Goal: Find specific page/section: Find specific page/section

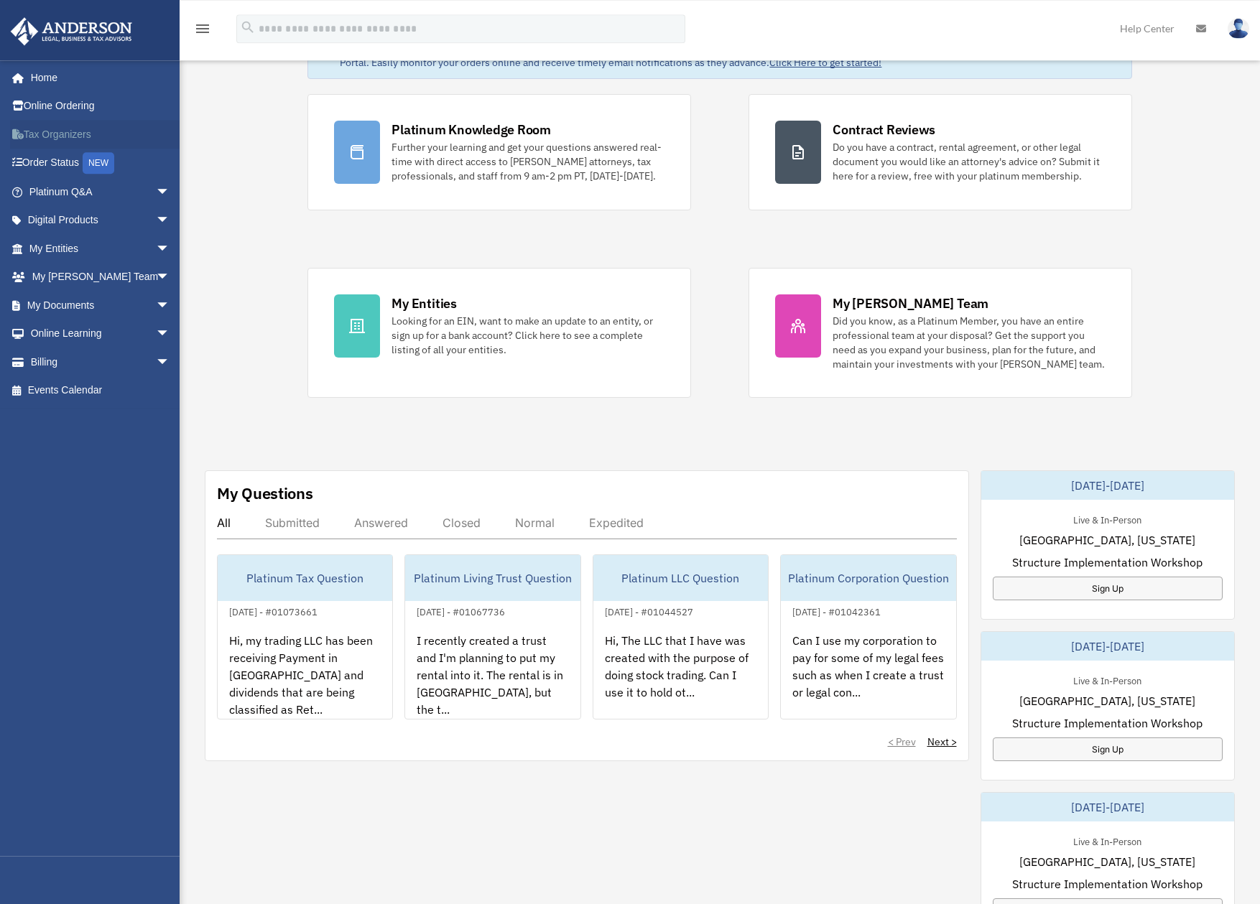
scroll to position [73, 0]
click at [55, 384] on link "Events Calendar" at bounding box center [101, 390] width 182 height 29
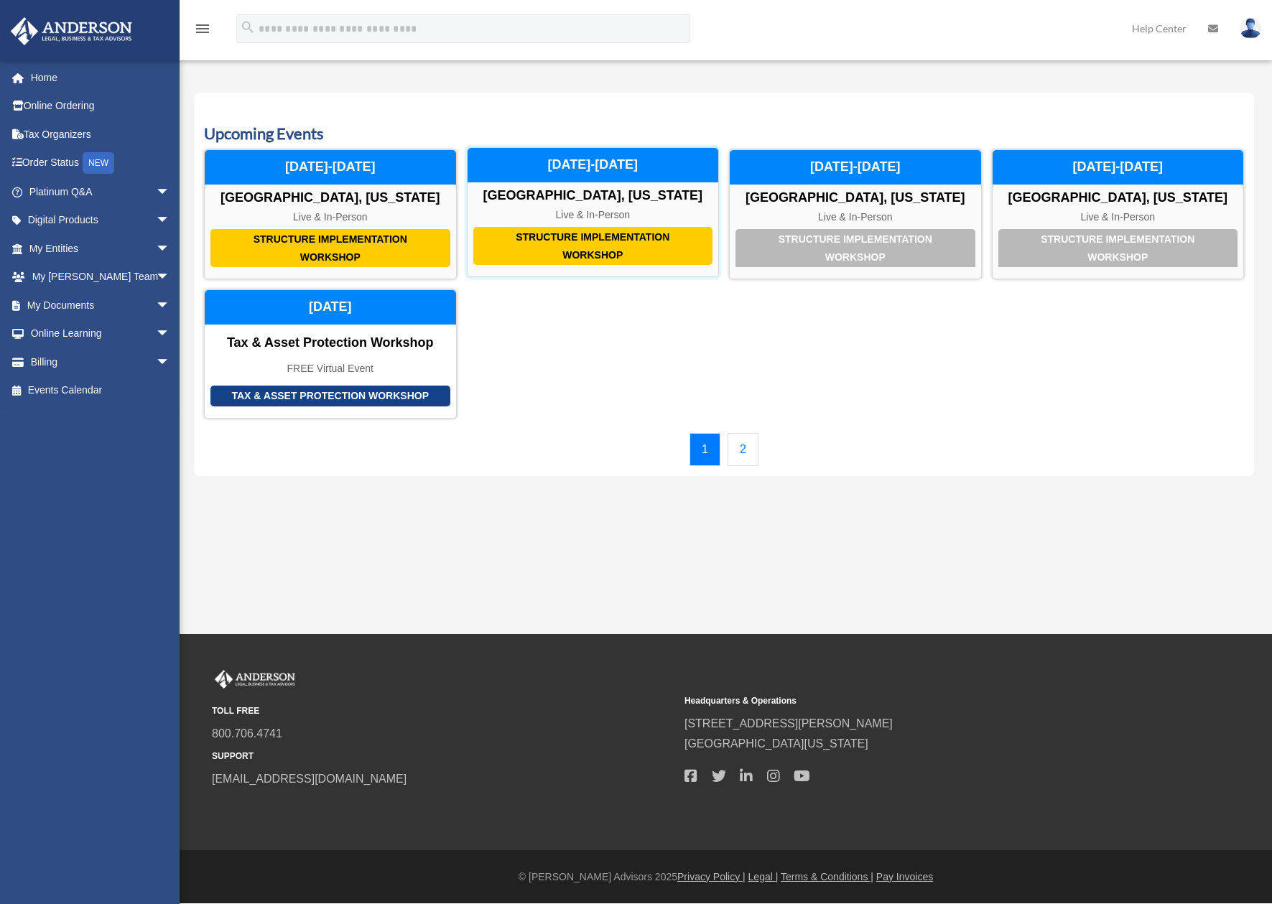
click at [646, 251] on div "Structure Implementation Workshop" at bounding box center [593, 246] width 240 height 38
click at [608, 165] on div "November 20-21, 2025" at bounding box center [593, 165] width 251 height 34
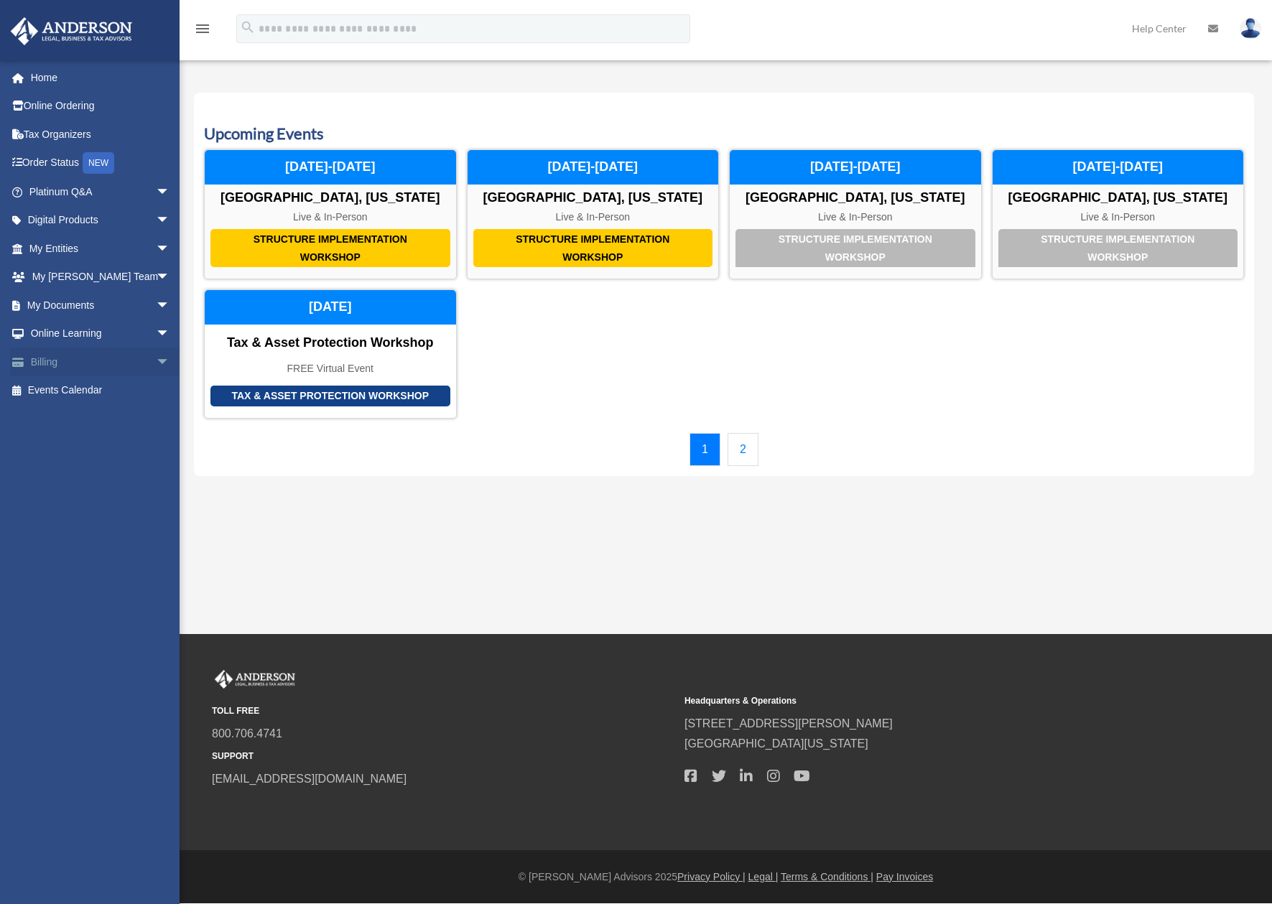
click at [71, 363] on link "Billing arrow_drop_down" at bounding box center [101, 362] width 182 height 29
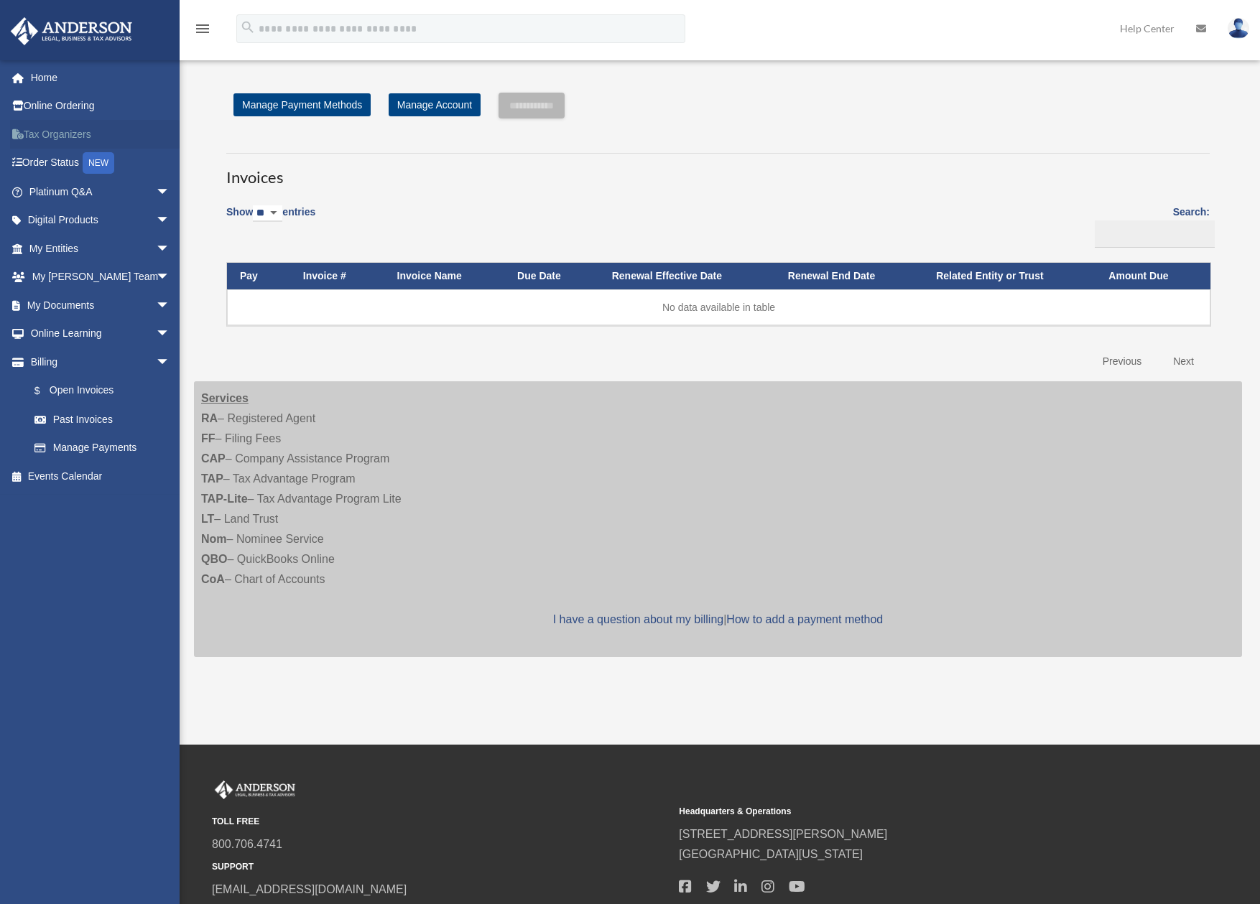
click at [52, 136] on link "Tax Organizers" at bounding box center [101, 134] width 182 height 29
